Goal: Find specific page/section: Find specific page/section

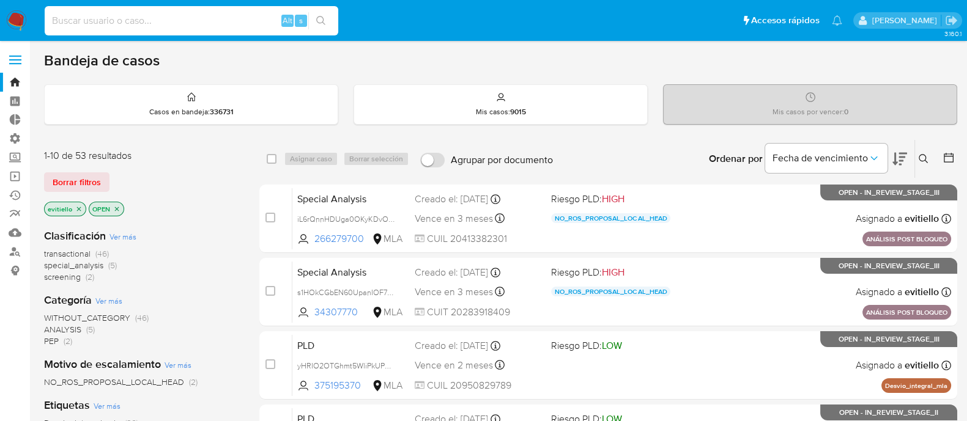
click at [133, 17] on input at bounding box center [192, 21] width 294 height 16
paste input "2636138043"
type input "2636138043"
click at [325, 17] on icon "search-icon" at bounding box center [321, 21] width 10 height 10
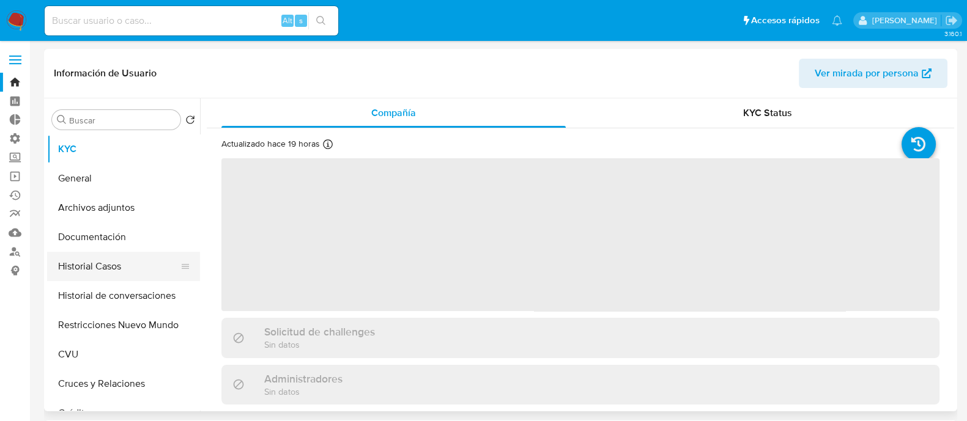
select select "10"
